Goal: Transaction & Acquisition: Purchase product/service

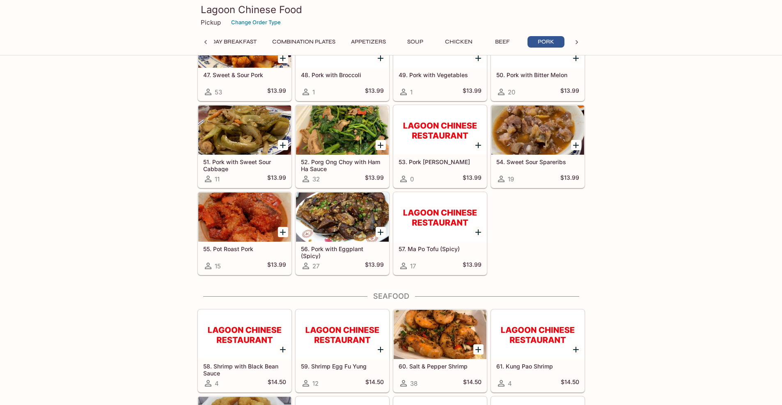
scroll to position [1764, 0]
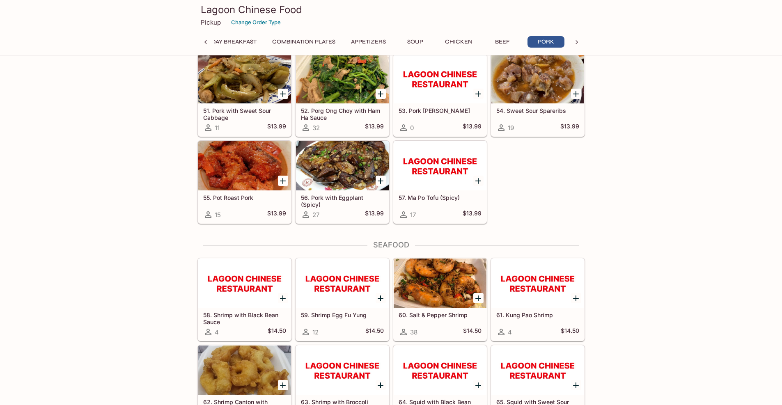
click at [425, 300] on div at bounding box center [439, 282] width 93 height 49
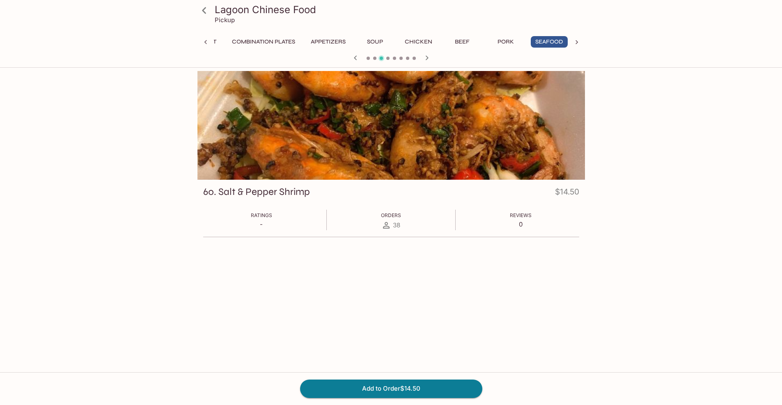
scroll to position [0, 122]
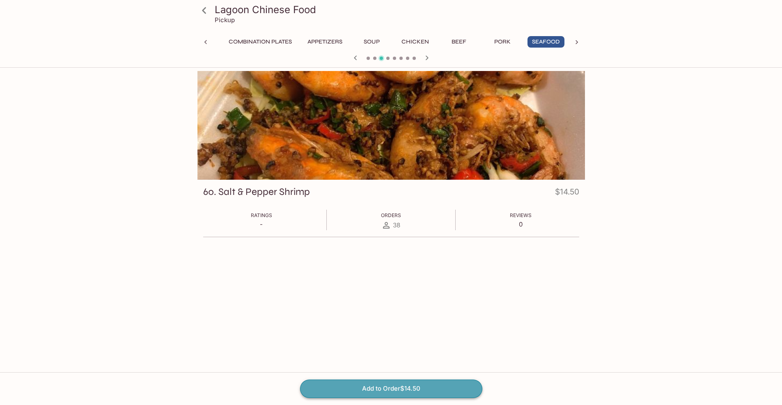
click at [404, 384] on button "Add to Order $14.50" at bounding box center [391, 388] width 182 height 18
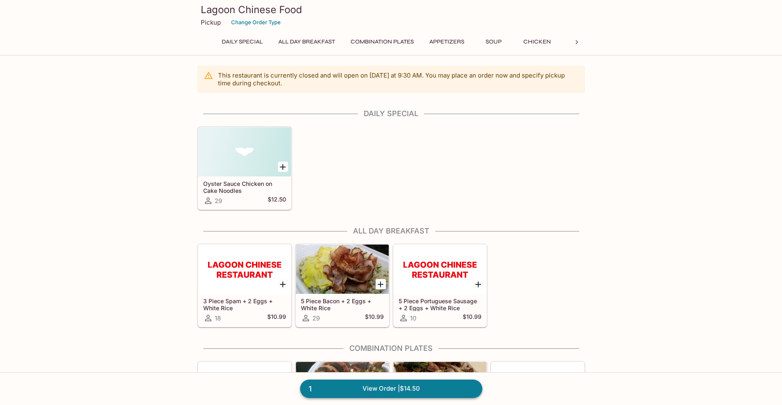
click at [404, 387] on link "1 View Order | $14.50" at bounding box center [391, 388] width 182 height 18
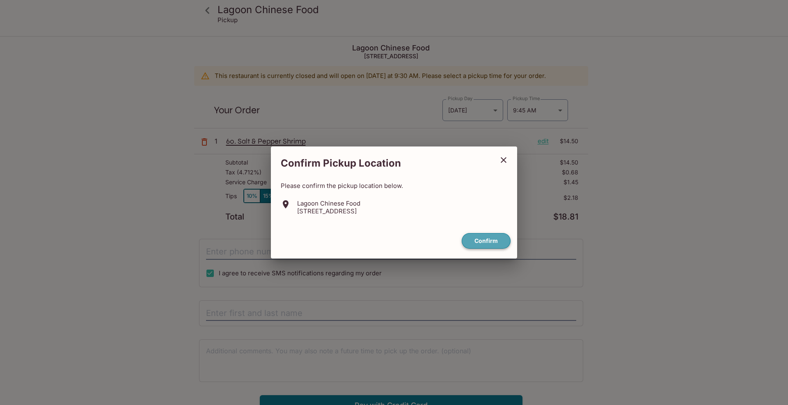
click at [488, 246] on button "Confirm" at bounding box center [486, 241] width 49 height 16
